Goal: Task Accomplishment & Management: Use online tool/utility

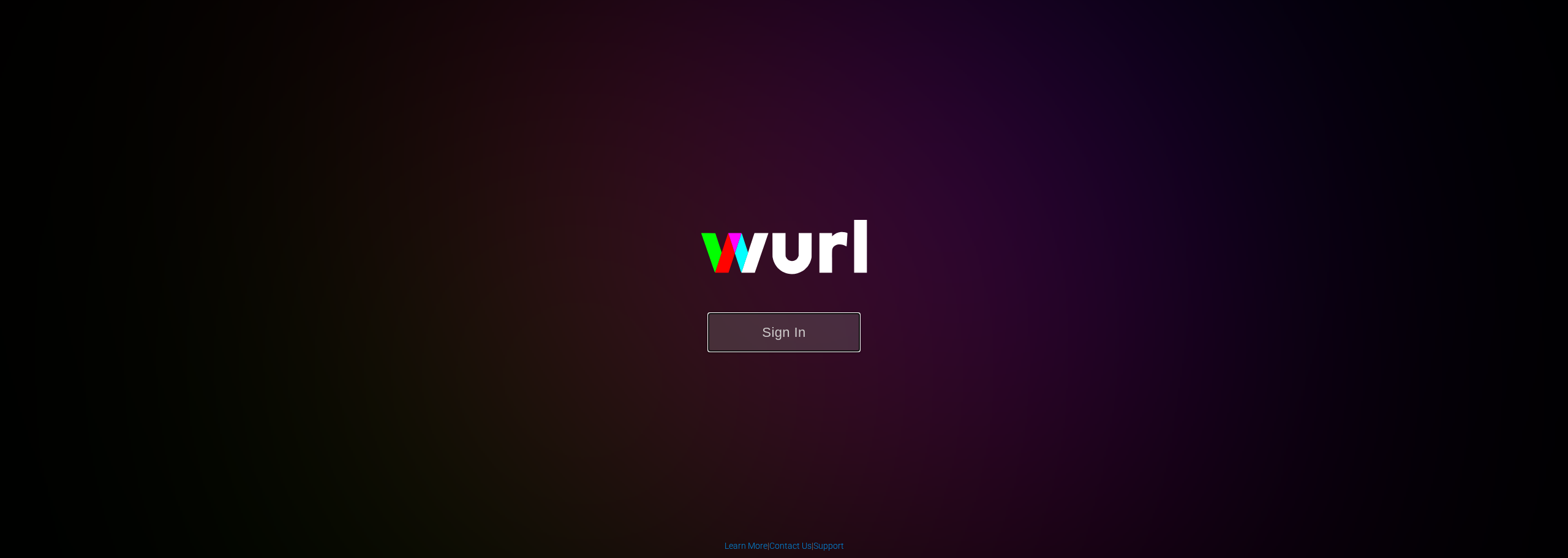
click at [780, 330] on button "Sign In" at bounding box center [784, 332] width 153 height 39
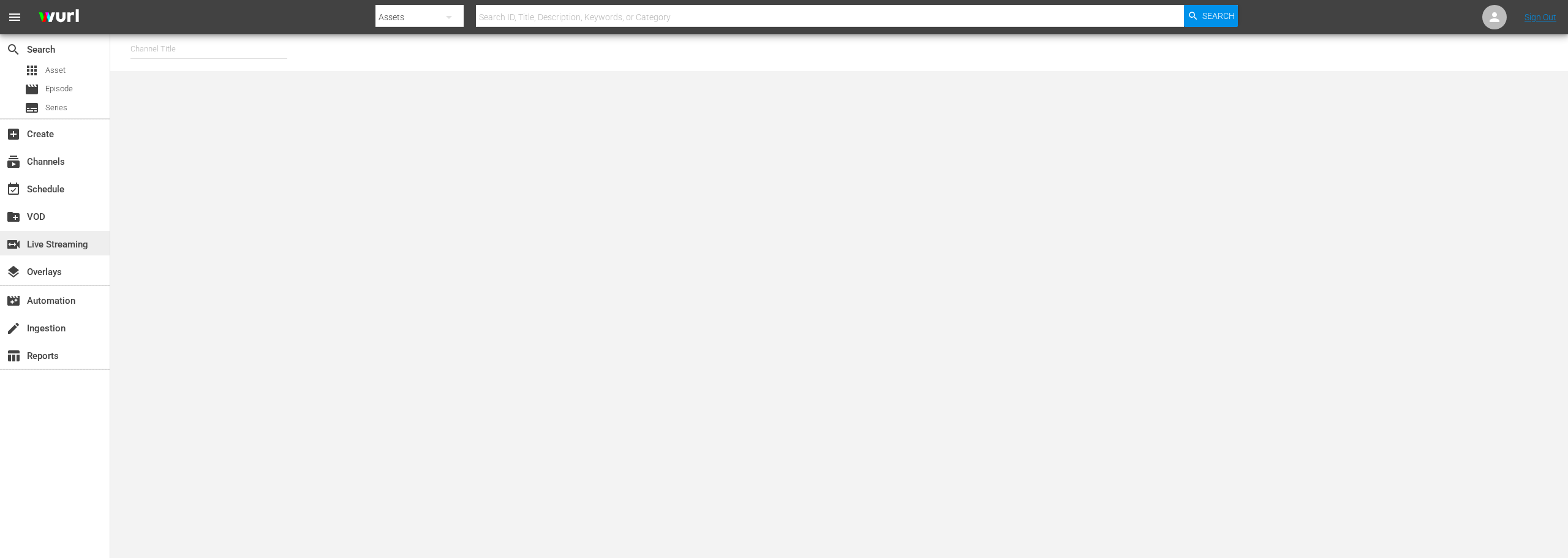
click at [67, 245] on div "switch_video Live Streaming" at bounding box center [34, 242] width 69 height 11
click at [58, 246] on div "switch_video Live Streaming" at bounding box center [34, 242] width 69 height 11
click at [53, 161] on div "subscriptions Channels" at bounding box center [34, 160] width 69 height 11
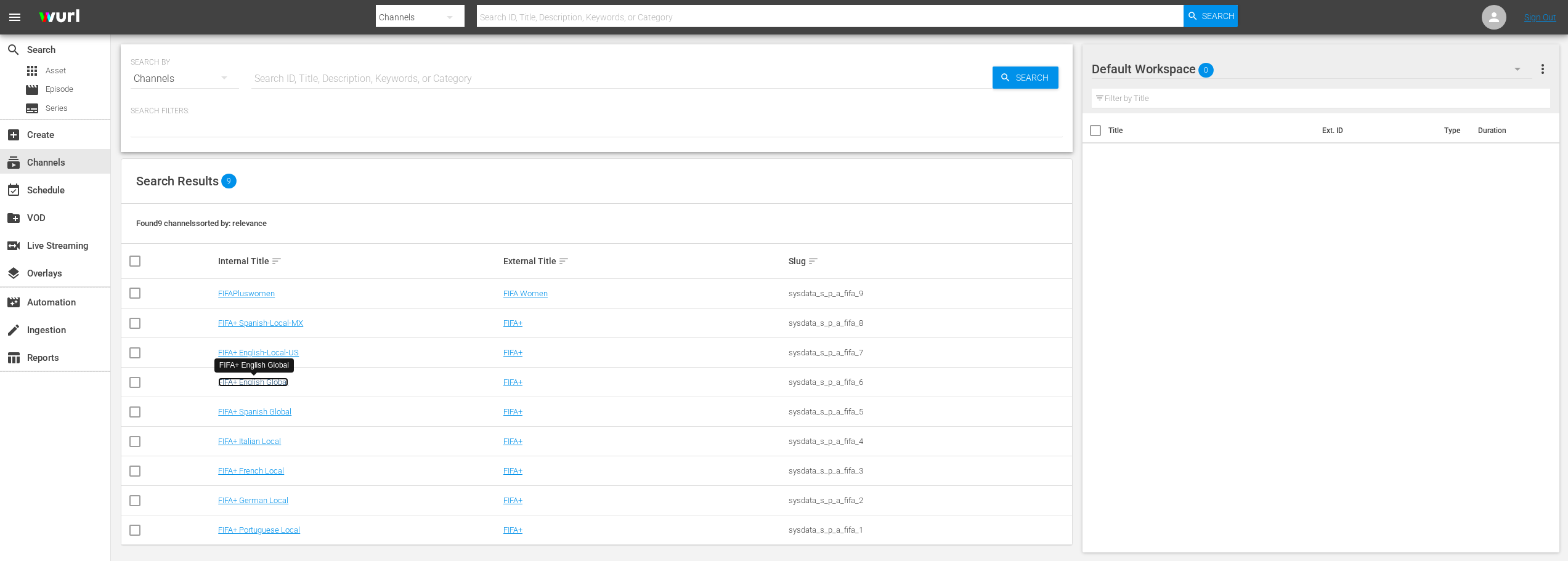
click at [276, 381] on link "FIFA+ English Global" at bounding box center [253, 382] width 70 height 9
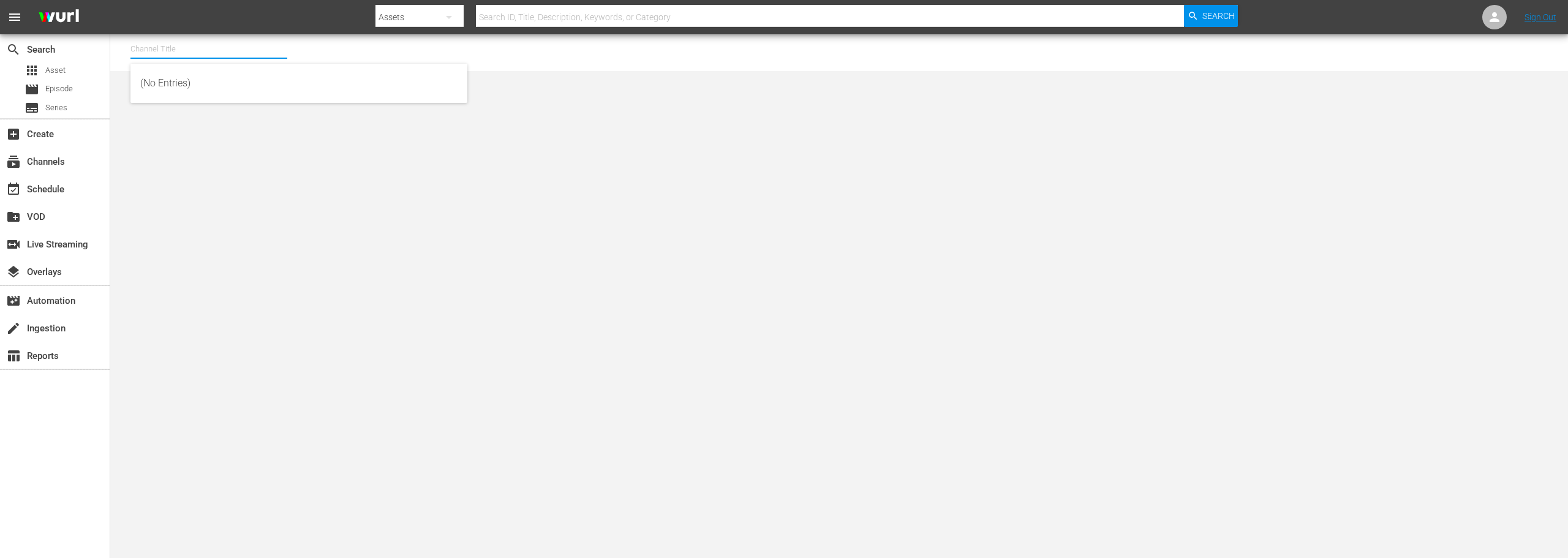
click at [194, 52] on input "text" at bounding box center [208, 49] width 157 height 29
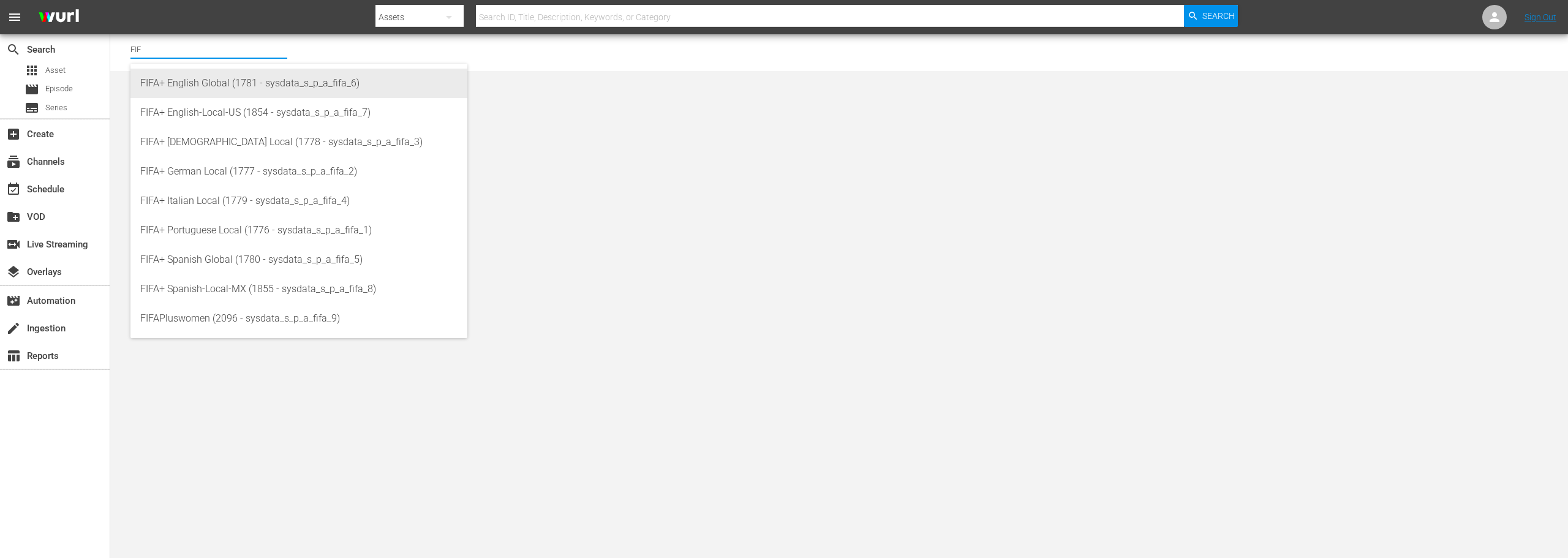
click at [193, 87] on div "FIFA+ English Global (1781 - sysdata_s_p_a_fifa_6)" at bounding box center [299, 83] width 318 height 29
type input "FIFA+ English Global (1781 - sysdata_s_p_a_fifa_6)"
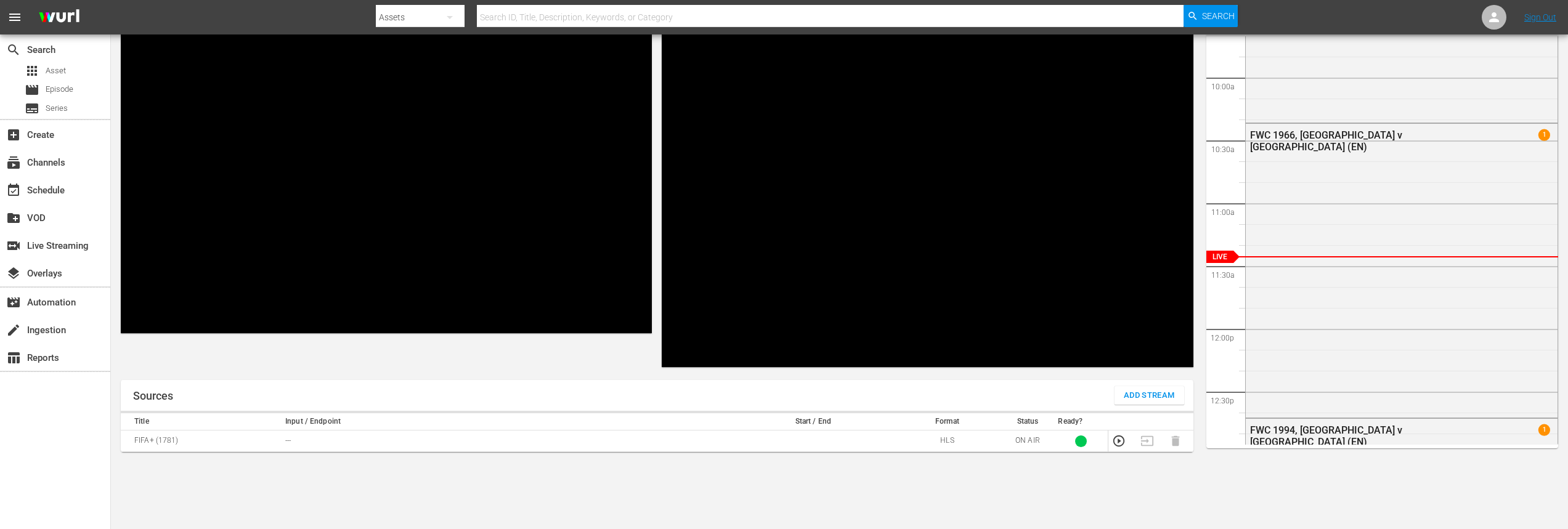
scroll to position [96, 0]
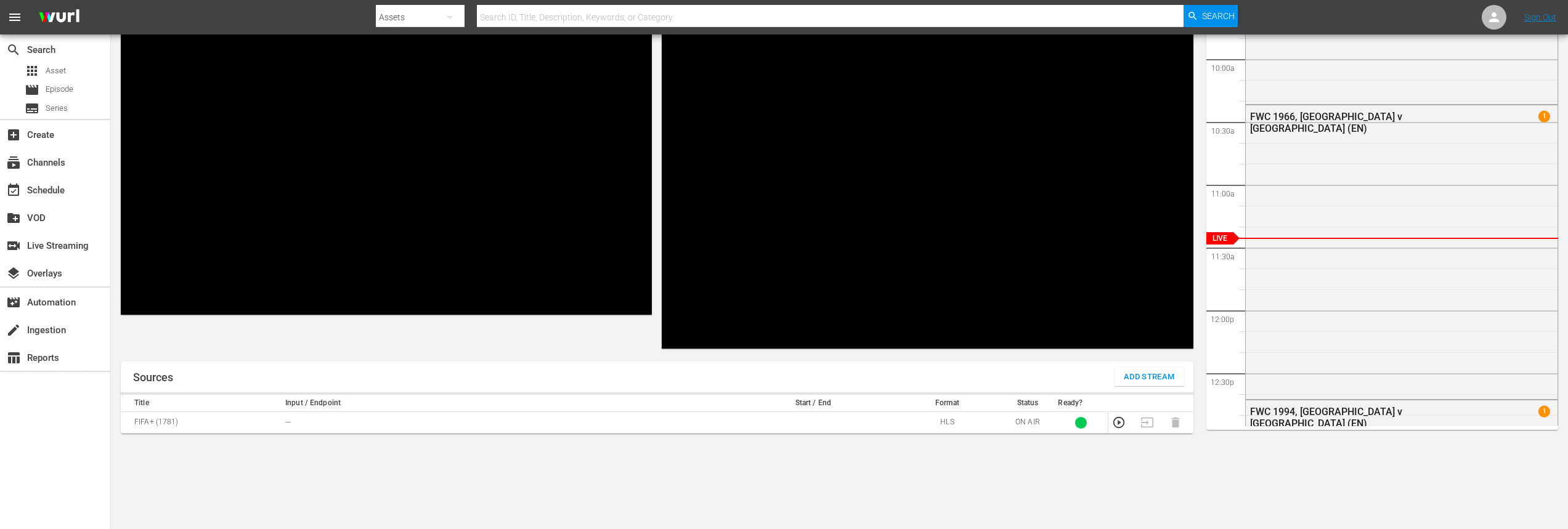
click at [1173, 379] on span "Add Stream" at bounding box center [1149, 377] width 51 height 14
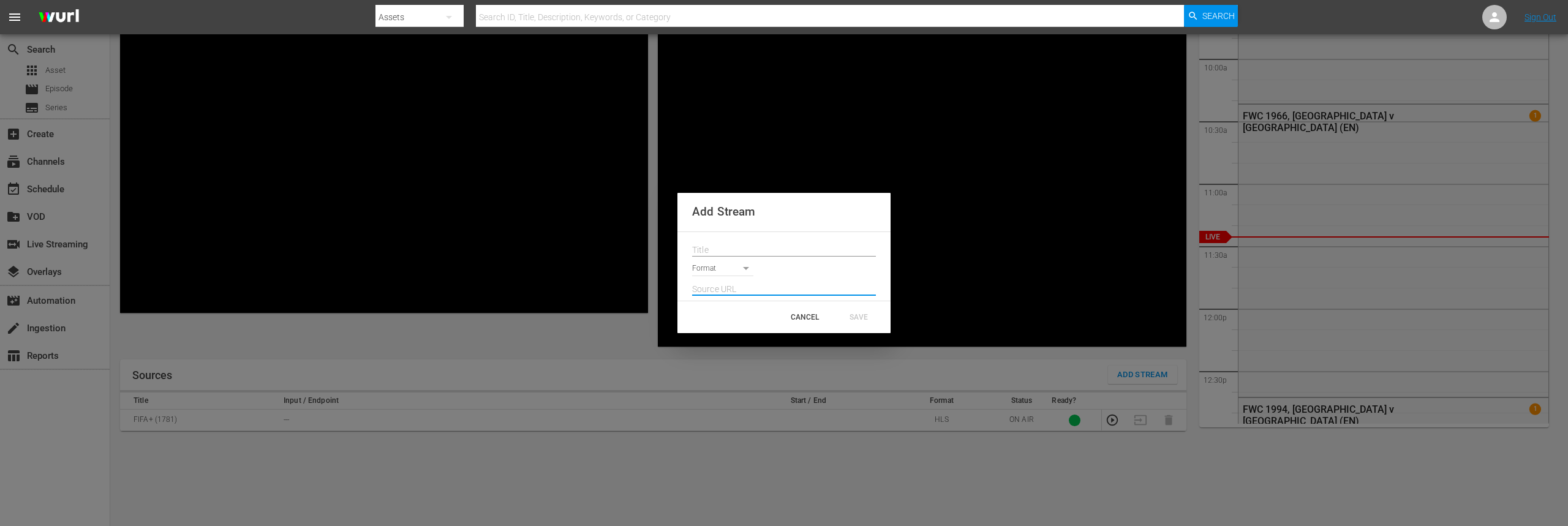
click at [742, 286] on input "text" at bounding box center [784, 290] width 184 height 18
click at [726, 266] on body "menu Search By Assets Search ID, Title, Description, Keywords, or Category Sear…" at bounding box center [784, 167] width 1568 height 526
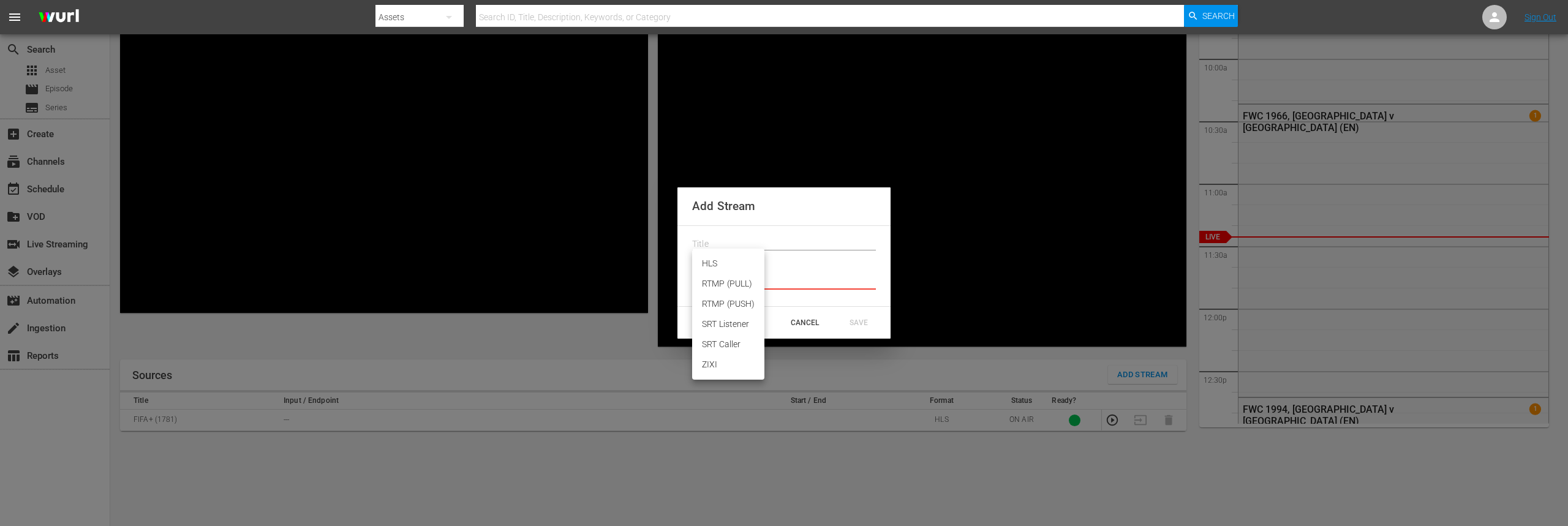
click at [723, 263] on li "HLS" at bounding box center [729, 264] width 72 height 20
type input "HLS"
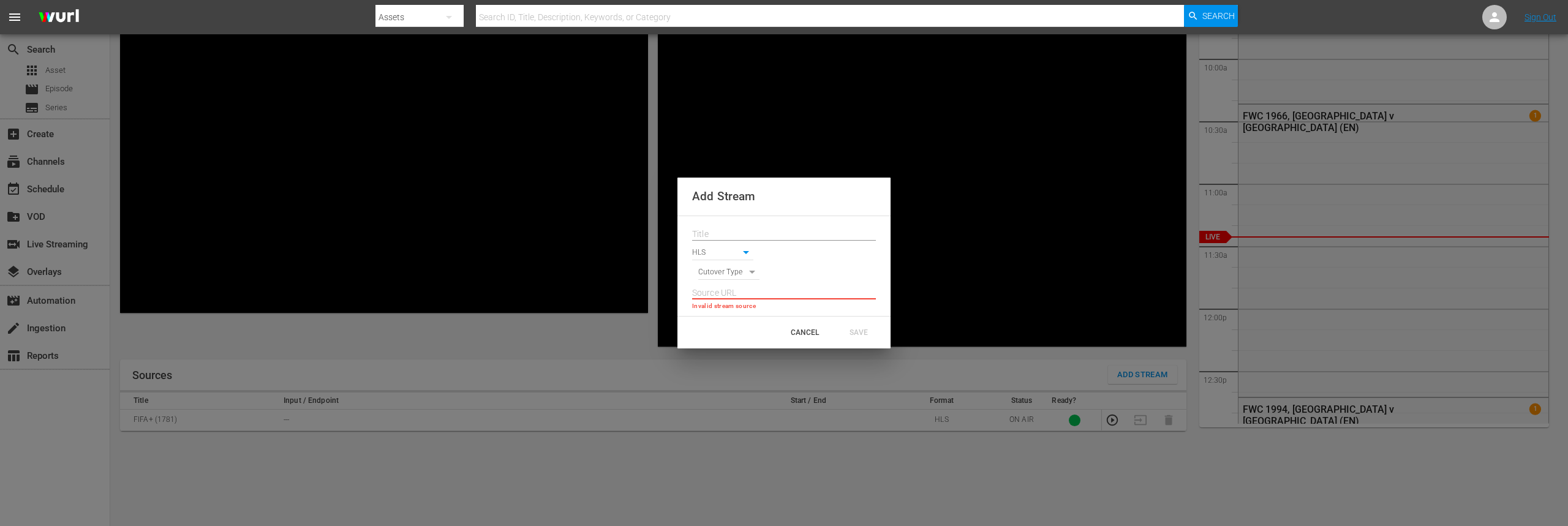
click at [750, 286] on input "text" at bounding box center [784, 293] width 184 height 18
click at [742, 269] on body "menu Search By Assets Search ID, Title, Description, Keywords, or Category Sear…" at bounding box center [784, 167] width 1568 height 526
click at [798, 288] on div at bounding box center [784, 263] width 1568 height 526
click at [789, 290] on input "text" at bounding box center [784, 293] width 184 height 18
click at [805, 292] on input "text" at bounding box center [784, 293] width 184 height 18
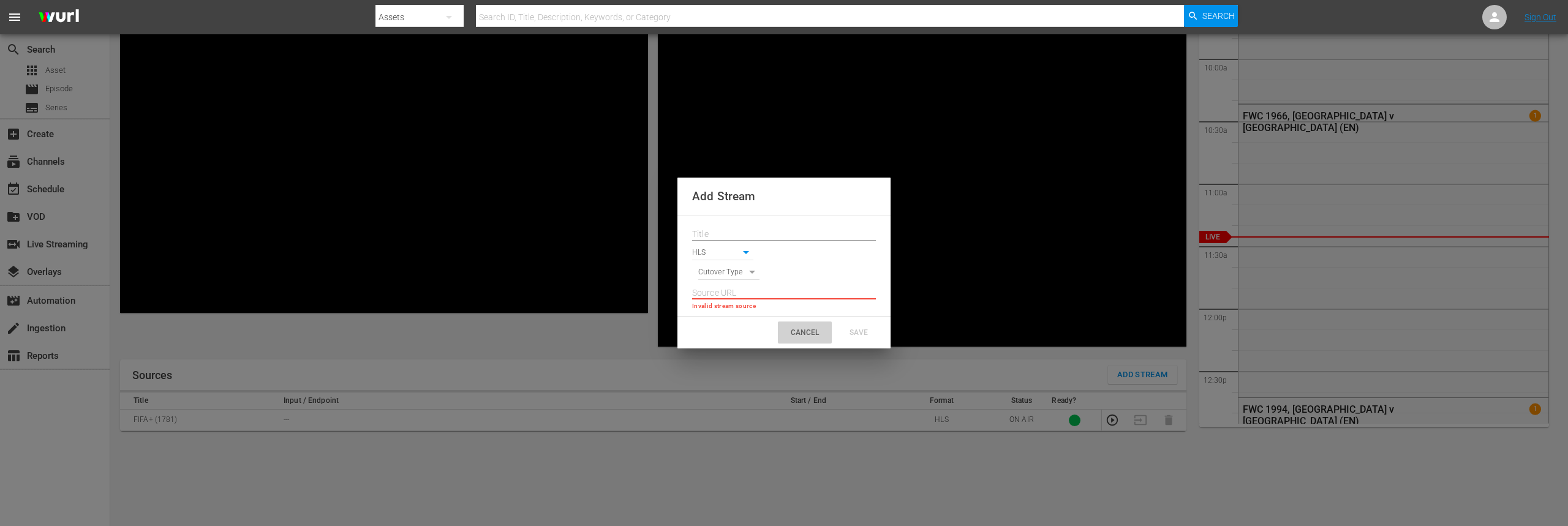
click at [812, 336] on div "CANCEL" at bounding box center [805, 333] width 54 height 22
